Goal: Task Accomplishment & Management: Manage account settings

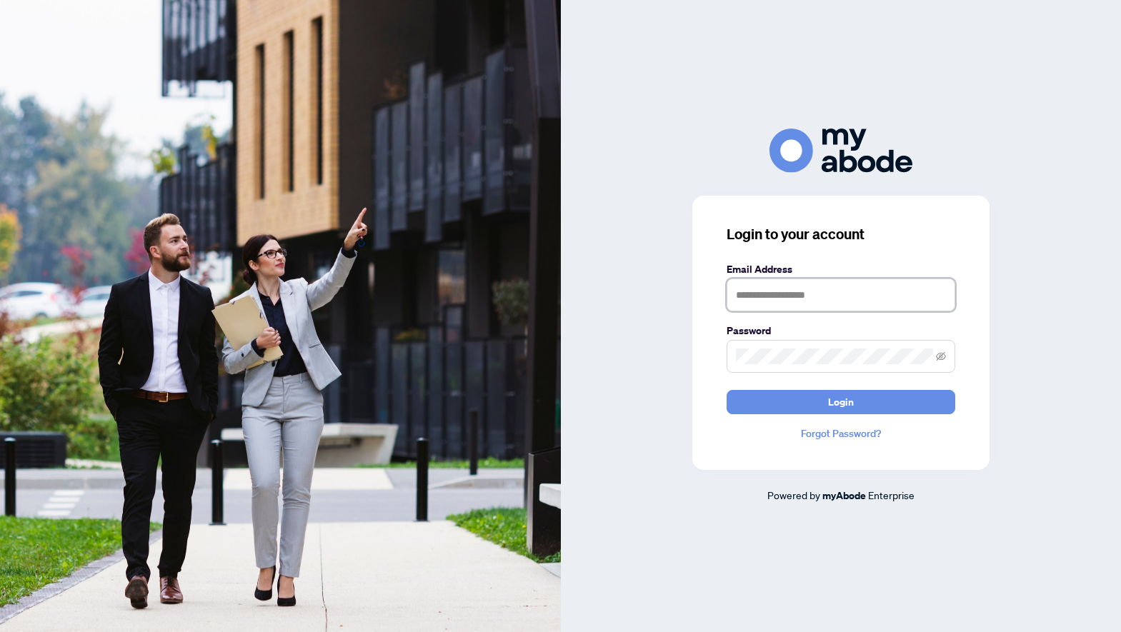
click at [769, 295] on input "text" at bounding box center [841, 295] width 229 height 33
type input "**********"
click at [727, 390] on button "Login" at bounding box center [841, 402] width 229 height 24
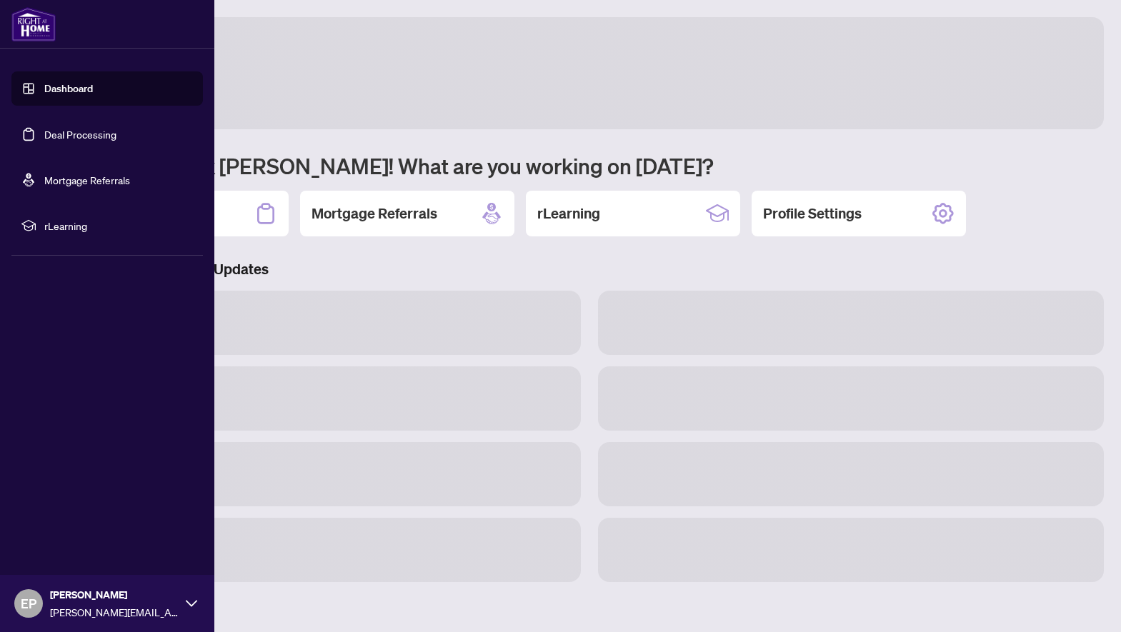
click at [56, 130] on link "Deal Processing" at bounding box center [80, 134] width 72 height 13
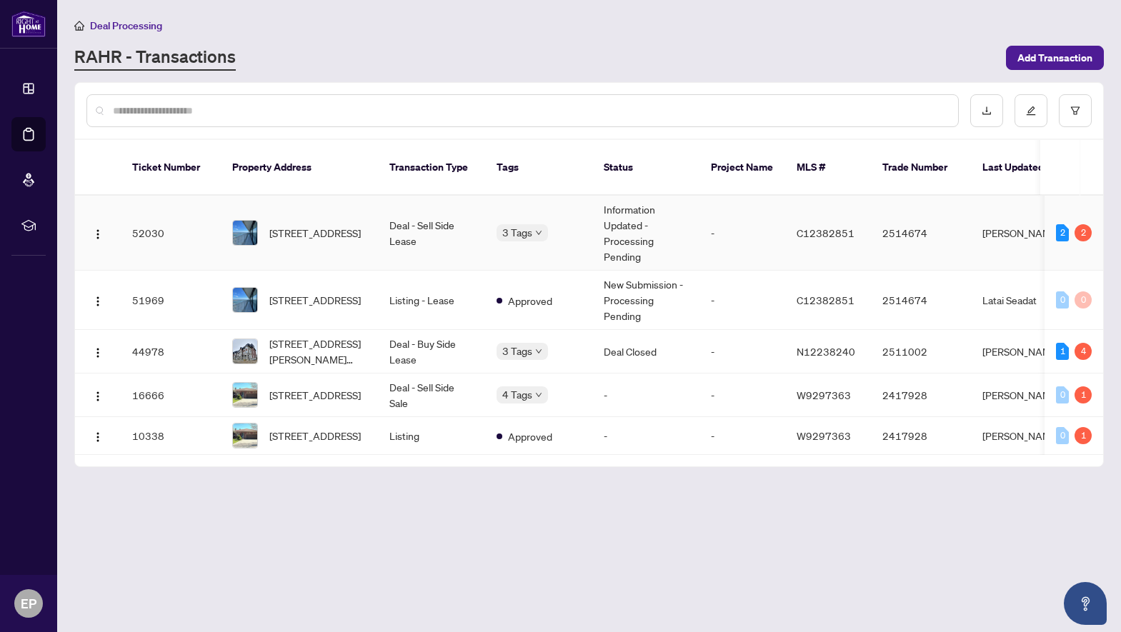
click at [633, 221] on td "Information Updated - Processing Pending" at bounding box center [645, 233] width 107 height 75
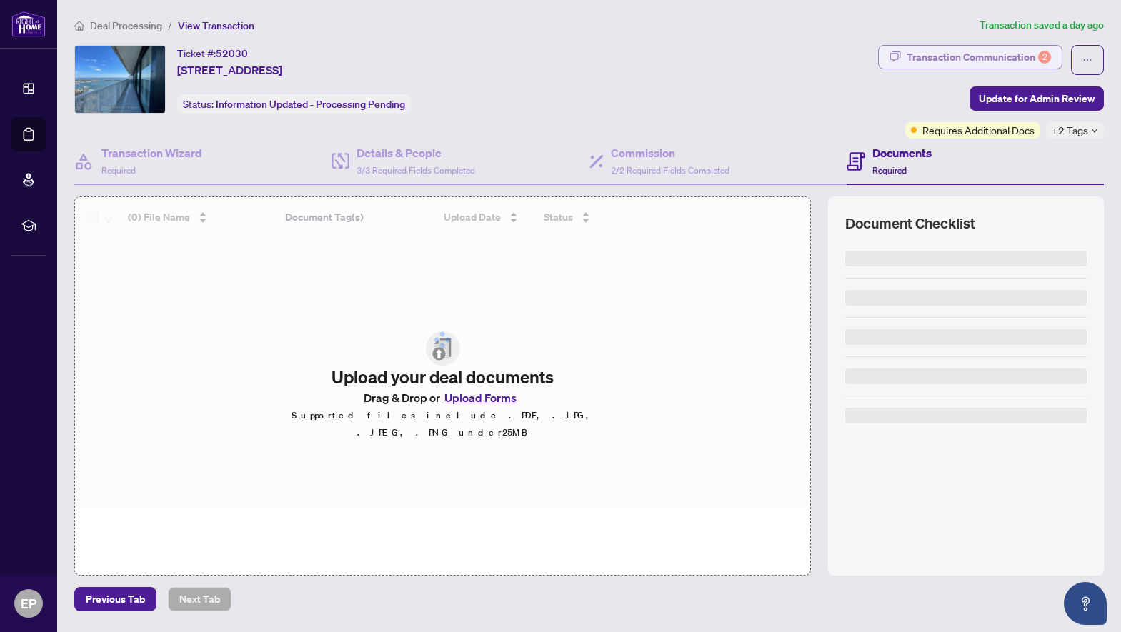
click at [951, 63] on div "Transaction Communication 2" at bounding box center [979, 57] width 144 height 23
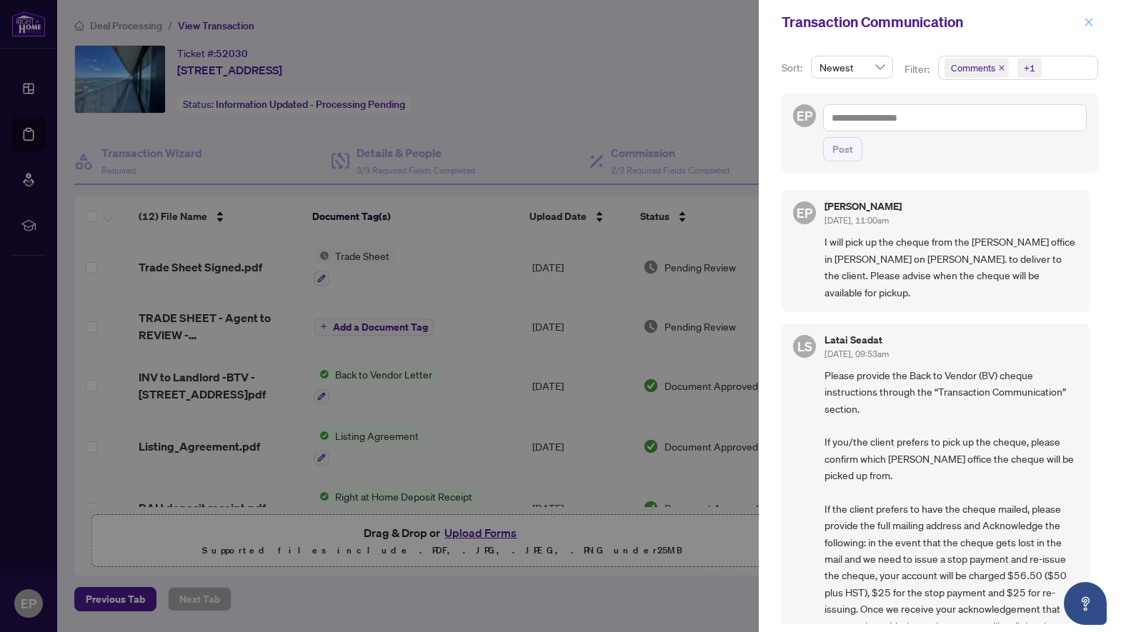
click at [1087, 26] on icon "close" at bounding box center [1089, 22] width 10 height 10
